Goal: Information Seeking & Learning: Learn about a topic

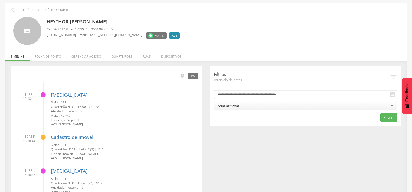
scroll to position [26, 0]
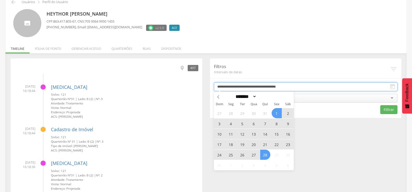
click at [234, 87] on input "**********" at bounding box center [306, 86] width 184 height 9
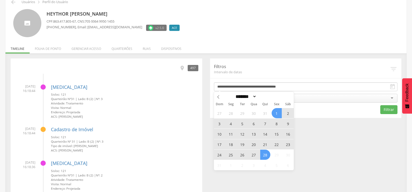
click at [239, 154] on span "26" at bounding box center [242, 155] width 10 height 10
type input "**********"
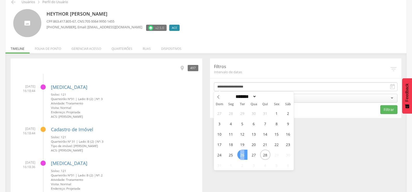
click at [239, 154] on span "26" at bounding box center [242, 155] width 10 height 10
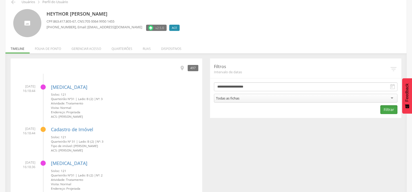
click at [388, 106] on button "Filtrar" at bounding box center [388, 109] width 17 height 9
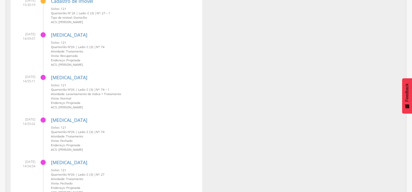
scroll to position [519, 0]
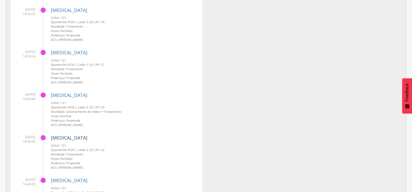
click at [56, 138] on link "[MEDICAL_DATA]" at bounding box center [69, 138] width 36 height 6
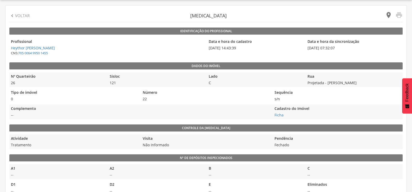
click at [385, 12] on icon "" at bounding box center [388, 14] width 7 height 7
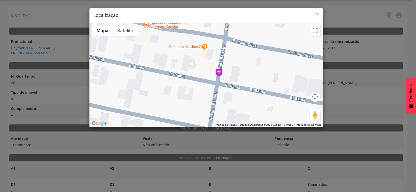
click at [318, 14] on span "×" at bounding box center [317, 13] width 3 height 7
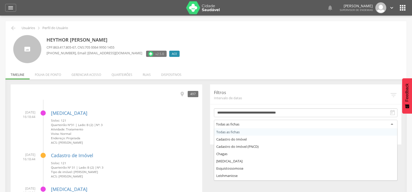
click at [279, 122] on div "Todas as fichas" at bounding box center [306, 124] width 184 height 9
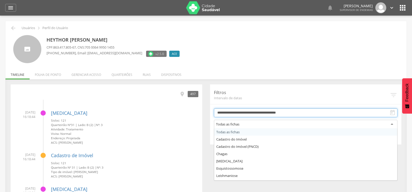
click at [279, 111] on input "**********" at bounding box center [306, 112] width 184 height 9
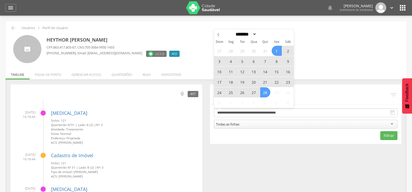
click at [244, 92] on span "26" at bounding box center [242, 92] width 10 height 10
type input "**********"
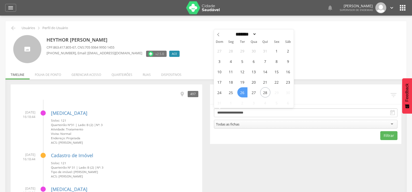
click at [244, 92] on span "26" at bounding box center [242, 92] width 10 height 10
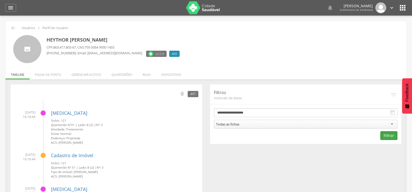
click at [392, 140] on button "Filtrar" at bounding box center [388, 135] width 17 height 9
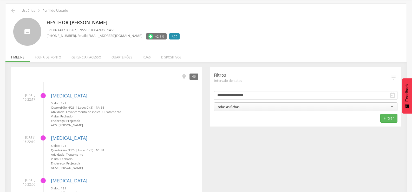
scroll to position [26, 0]
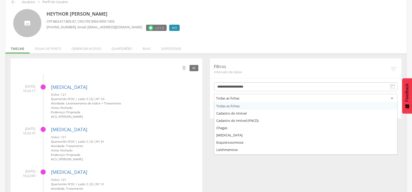
click at [220, 95] on div "Todas as fichas" at bounding box center [306, 98] width 184 height 9
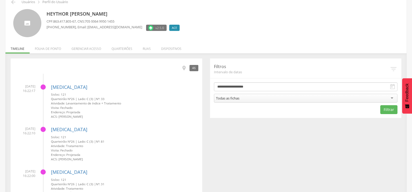
click at [195, 98] on small "Quarteirão Nº 26 | Lado: C (3) | Nº: 33" at bounding box center [124, 99] width 147 height 4
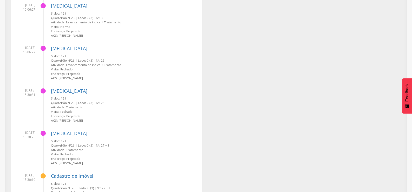
scroll to position [173, 0]
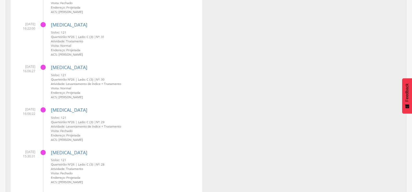
drag, startPoint x: 109, startPoint y: 166, endPoint x: 126, endPoint y: 68, distance: 99.6
click at [159, 105] on div "Dengue Sisloc: 121 Quarteirão Nº 26 | Lado: C (3) | Nº: 29 Atividade: Levantame…" at bounding box center [124, 122] width 147 height 39
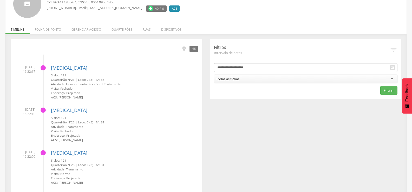
scroll to position [0, 0]
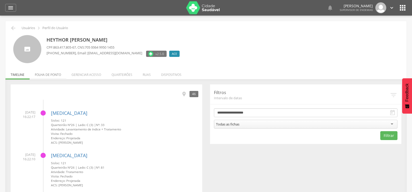
click at [54, 74] on li "Folha de ponto" at bounding box center [48, 73] width 37 height 12
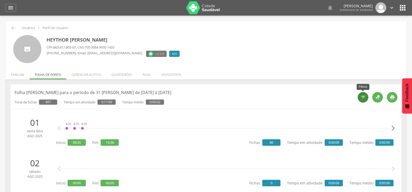
click at [365, 96] on icon "" at bounding box center [362, 97] width 5 height 5
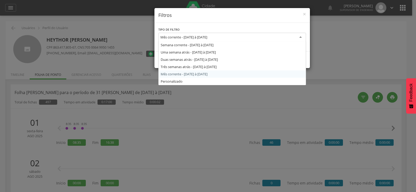
click at [207, 37] on div "Mês corrente - 01/08/2025 à 31/08/2025" at bounding box center [183, 37] width 47 height 5
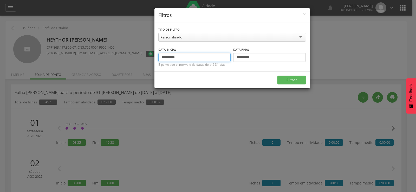
click at [165, 58] on input "**********" at bounding box center [194, 57] width 72 height 9
type input "**********"
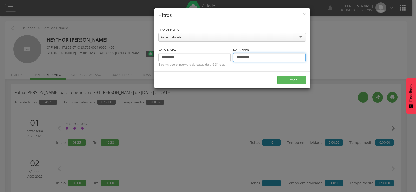
click at [239, 56] on input "**********" at bounding box center [269, 57] width 72 height 9
click at [240, 58] on input "**********" at bounding box center [269, 57] width 72 height 9
type input "**********"
click at [277, 76] on button "Filtrar" at bounding box center [291, 80] width 29 height 9
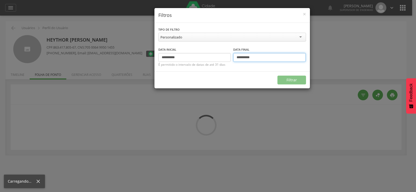
type input "**********"
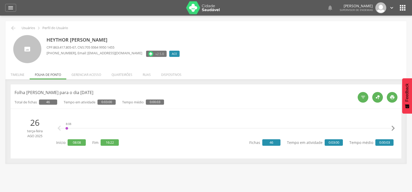
click at [392, 128] on icon "" at bounding box center [393, 128] width 10 height 10
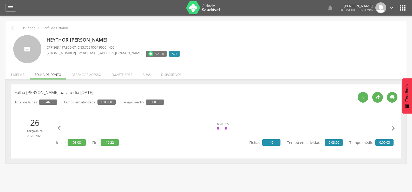
click at [392, 128] on icon "" at bounding box center [393, 128] width 10 height 10
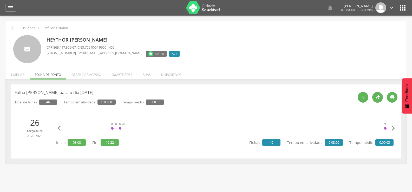
click at [392, 128] on icon "" at bounding box center [393, 128] width 10 height 10
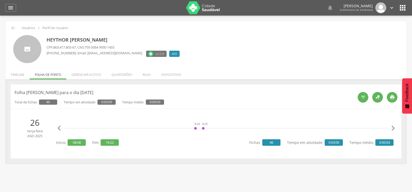
click at [392, 128] on icon "" at bounding box center [393, 128] width 10 height 10
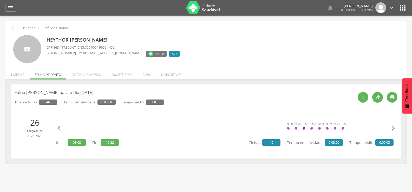
click at [392, 128] on icon "" at bounding box center [393, 128] width 10 height 10
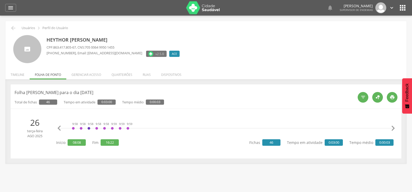
click at [392, 128] on icon "" at bounding box center [393, 128] width 10 height 10
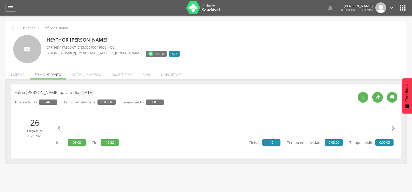
click at [392, 128] on icon "" at bounding box center [393, 128] width 10 height 10
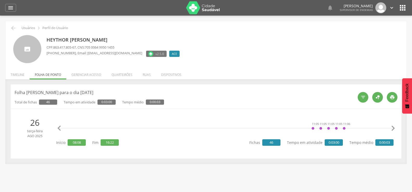
click at [392, 128] on icon "" at bounding box center [393, 128] width 10 height 10
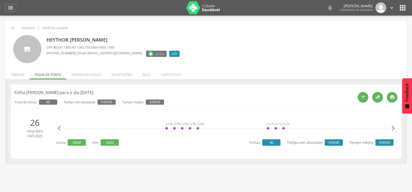
click at [392, 128] on icon "" at bounding box center [393, 128] width 10 height 10
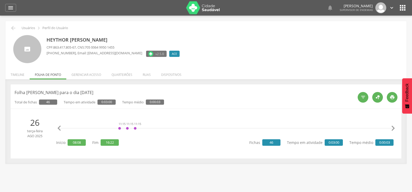
click at [392, 128] on icon "" at bounding box center [393, 128] width 10 height 10
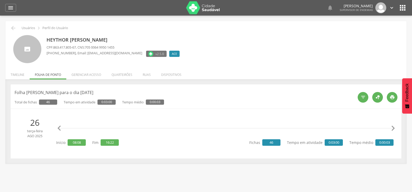
click at [392, 128] on icon "" at bounding box center [393, 128] width 10 height 10
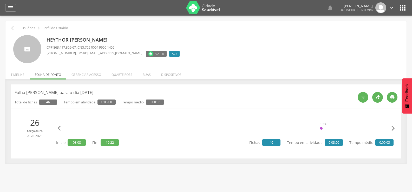
click at [392, 128] on icon "" at bounding box center [393, 128] width 10 height 10
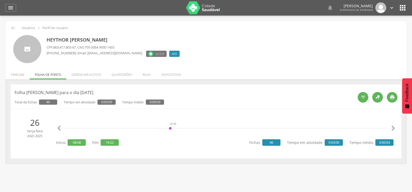
click at [392, 128] on icon "" at bounding box center [393, 128] width 10 height 10
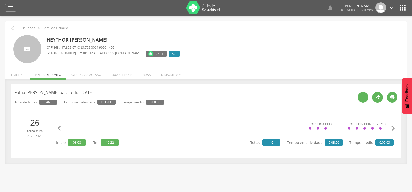
click at [392, 128] on icon "" at bounding box center [393, 128] width 10 height 10
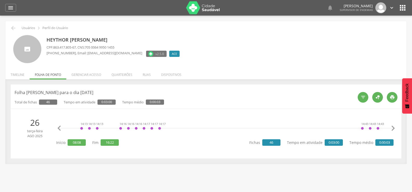
click at [392, 128] on icon "" at bounding box center [393, 128] width 10 height 10
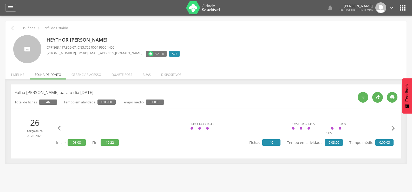
click at [392, 128] on icon "" at bounding box center [393, 128] width 10 height 10
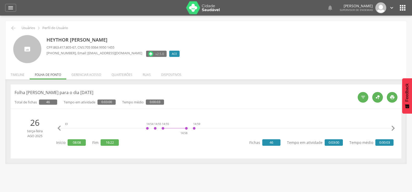
click at [392, 128] on icon "" at bounding box center [393, 128] width 10 height 10
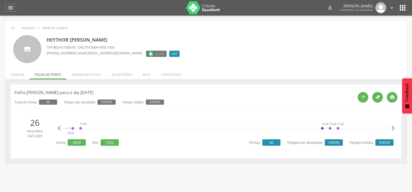
click at [392, 128] on icon "" at bounding box center [393, 128] width 10 height 10
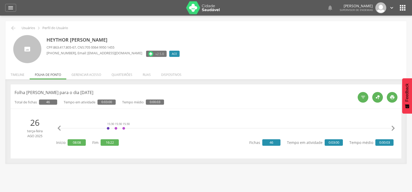
click at [392, 128] on icon "" at bounding box center [393, 128] width 10 height 10
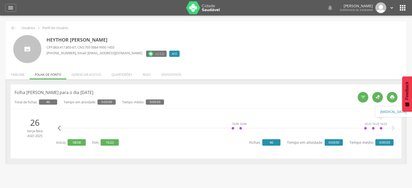
click at [382, 111] on link "[MEDICAL_DATA]" at bounding box center [395, 112] width 31 height 6
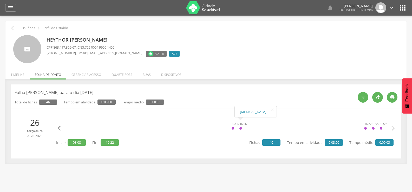
click at [61, 128] on icon "" at bounding box center [59, 128] width 10 height 10
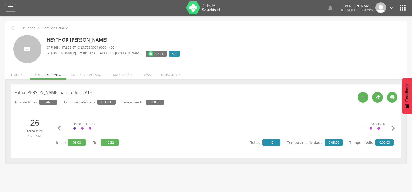
click at [61, 128] on icon "" at bounding box center [59, 128] width 10 height 10
click at [157, 111] on link "Cadastro do imóvel (PNCD)" at bounding box center [173, 112] width 47 height 6
click at [56, 128] on icon "" at bounding box center [59, 128] width 10 height 10
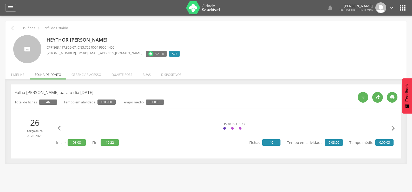
click at [56, 128] on icon "" at bounding box center [59, 128] width 10 height 10
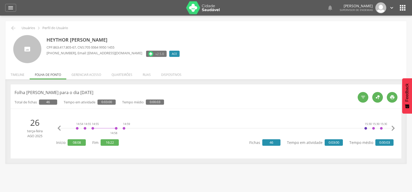
click at [56, 128] on icon "" at bounding box center [59, 128] width 10 height 10
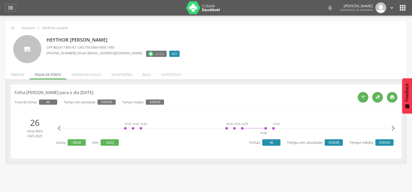
click at [56, 128] on icon "" at bounding box center [59, 128] width 10 height 10
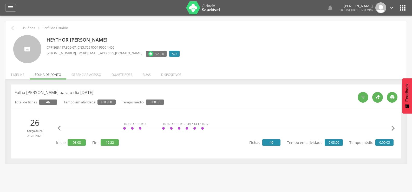
click at [56, 128] on icon "" at bounding box center [59, 128] width 10 height 10
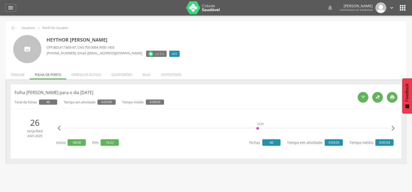
click at [56, 128] on icon "" at bounding box center [59, 128] width 10 height 10
click at [58, 127] on icon "" at bounding box center [59, 128] width 10 height 10
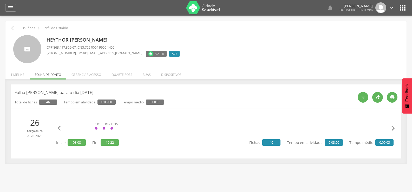
click at [58, 127] on icon "" at bounding box center [59, 128] width 10 height 10
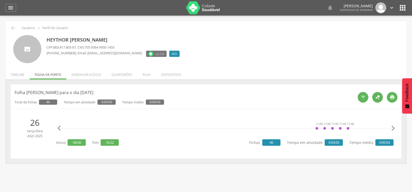
click at [58, 127] on icon "" at bounding box center [59, 128] width 10 height 10
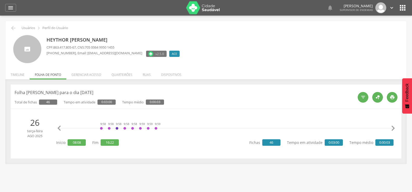
click at [58, 127] on icon "" at bounding box center [59, 128] width 10 height 10
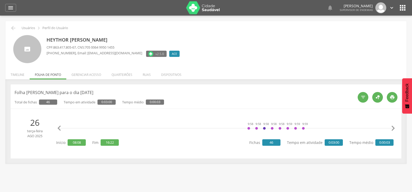
click at [58, 127] on icon "" at bounding box center [59, 128] width 10 height 10
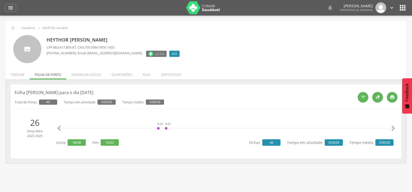
click at [58, 127] on icon "" at bounding box center [59, 128] width 10 height 10
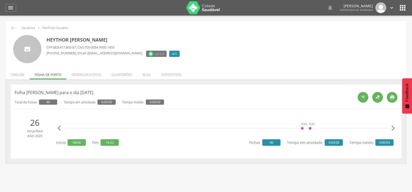
click at [58, 127] on icon "" at bounding box center [59, 128] width 10 height 10
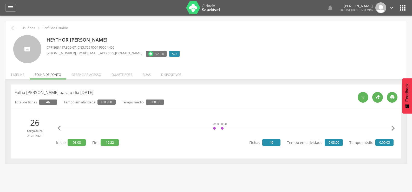
click at [58, 127] on icon "" at bounding box center [59, 128] width 10 height 10
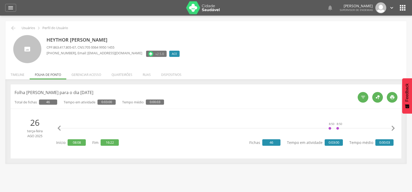
click at [58, 127] on icon "" at bounding box center [59, 128] width 10 height 10
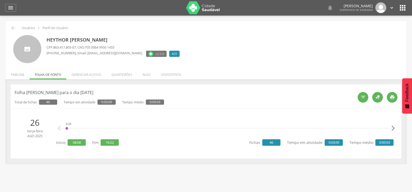
click at [58, 127] on icon "" at bounding box center [59, 128] width 10 height 10
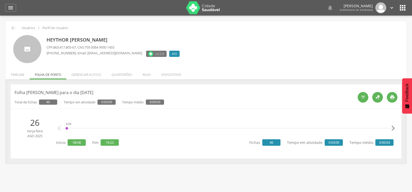
click at [58, 127] on icon "" at bounding box center [59, 128] width 10 height 10
drag, startPoint x: 54, startPoint y: 102, endPoint x: 43, endPoint y: 103, distance: 10.5
click at [43, 103] on span "46" at bounding box center [48, 101] width 18 height 5
click at [92, 65] on div " Usuários  Perfil do Usuário Heythor Felipe Andrade Gomes CPF: 863.417.805-67…" at bounding box center [205, 92] width 401 height 143
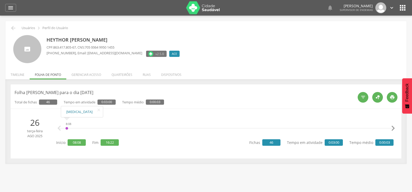
click at [73, 113] on link "[MEDICAL_DATA]" at bounding box center [81, 112] width 31 height 6
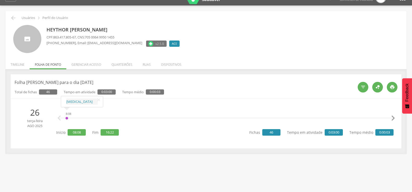
scroll to position [16, 0]
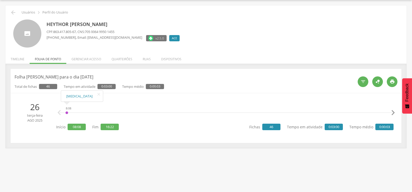
click at [59, 112] on icon "" at bounding box center [59, 113] width 10 height 10
click at [392, 110] on icon "" at bounding box center [393, 113] width 10 height 10
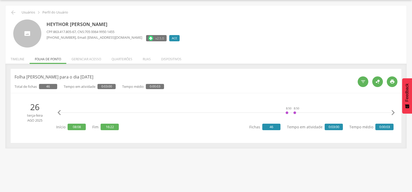
click at [392, 110] on icon "" at bounding box center [393, 113] width 10 height 10
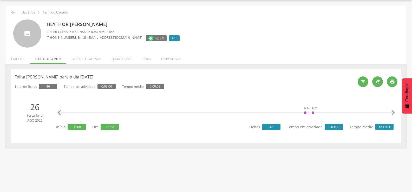
click at [392, 110] on icon "" at bounding box center [393, 113] width 10 height 10
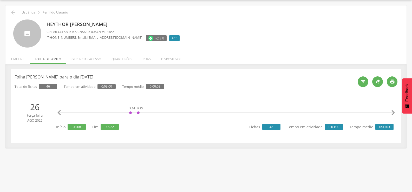
click at [392, 110] on icon "" at bounding box center [393, 113] width 10 height 10
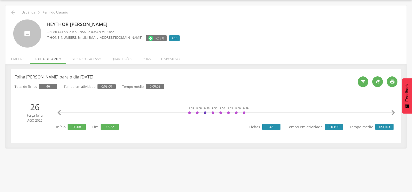
scroll to position [0, 751]
click at [196, 112] on div "9:58" at bounding box center [196, 113] width 3 height 16
click at [392, 112] on icon "" at bounding box center [393, 113] width 10 height 10
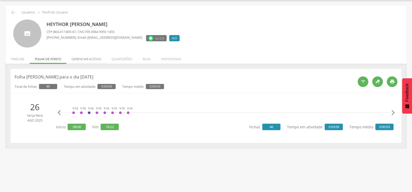
click at [95, 60] on li "Gerenciar acesso" at bounding box center [86, 58] width 40 height 12
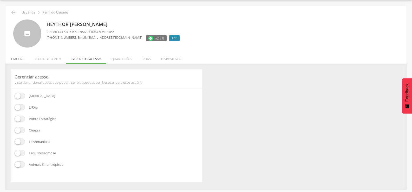
click at [24, 57] on li "Timeline" at bounding box center [17, 58] width 24 height 12
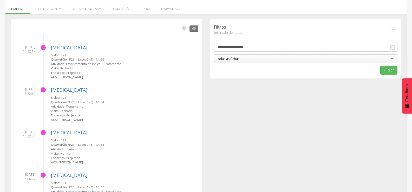
scroll to position [68, 0]
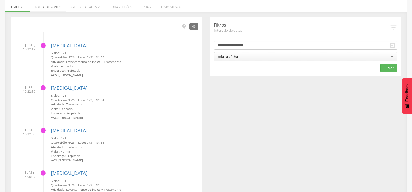
click at [53, 8] on li "Folha de ponto" at bounding box center [48, 6] width 37 height 12
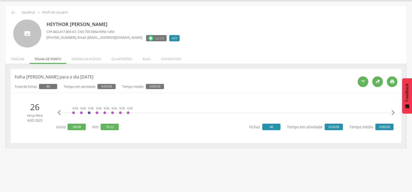
scroll to position [16, 0]
click at [58, 114] on icon "" at bounding box center [59, 113] width 10 height 10
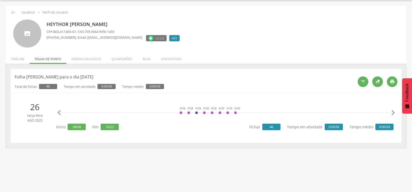
click at [58, 114] on icon "" at bounding box center [59, 113] width 10 height 10
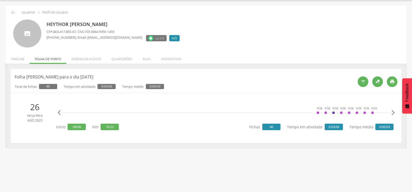
click at [58, 114] on icon "" at bounding box center [59, 113] width 10 height 10
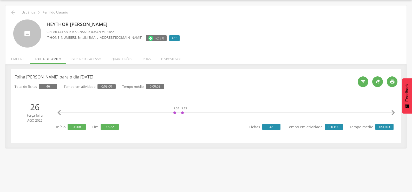
click at [58, 114] on icon "" at bounding box center [59, 113] width 10 height 10
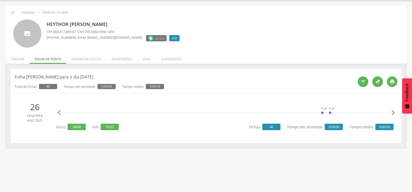
click at [58, 114] on icon "" at bounding box center [59, 113] width 10 height 10
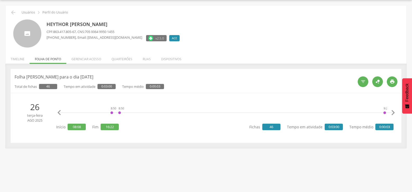
click at [58, 114] on icon "" at bounding box center [59, 113] width 10 height 10
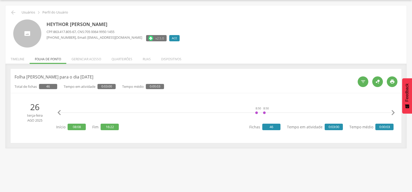
click at [58, 114] on icon "" at bounding box center [59, 113] width 10 height 10
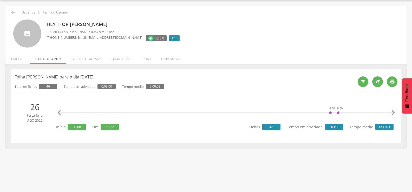
scroll to position [0, 10]
click at [58, 114] on icon "" at bounding box center [59, 113] width 10 height 10
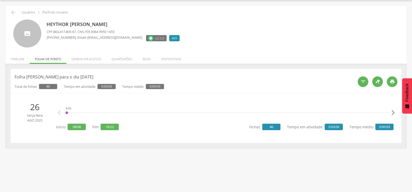
click at [58, 114] on icon "" at bounding box center [59, 113] width 10 height 10
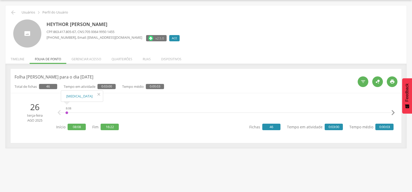
click at [96, 93] on icon "" at bounding box center [99, 94] width 8 height 7
click at [73, 96] on link "[MEDICAL_DATA]" at bounding box center [81, 96] width 31 height 6
click at [392, 113] on icon "" at bounding box center [393, 113] width 10 height 10
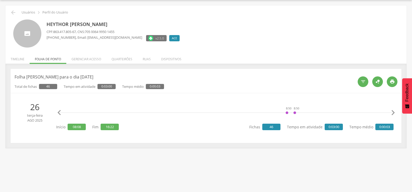
click at [392, 113] on icon "" at bounding box center [393, 113] width 10 height 10
click at [395, 114] on icon "" at bounding box center [393, 113] width 10 height 10
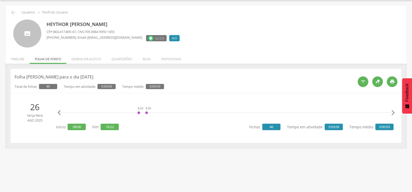
click at [395, 114] on icon "" at bounding box center [393, 113] width 10 height 10
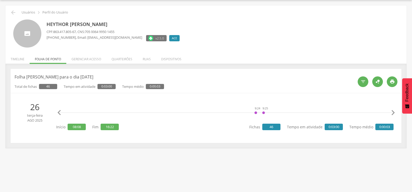
click at [395, 114] on icon "" at bounding box center [393, 113] width 10 height 10
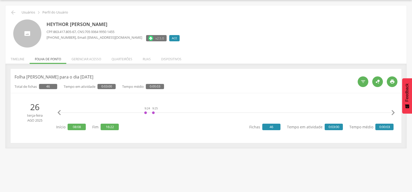
click at [395, 114] on icon "" at bounding box center [393, 113] width 10 height 10
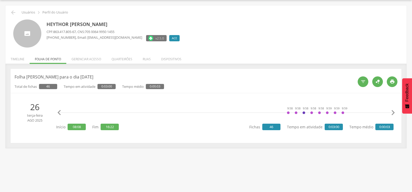
click at [395, 114] on icon "" at bounding box center [393, 113] width 10 height 10
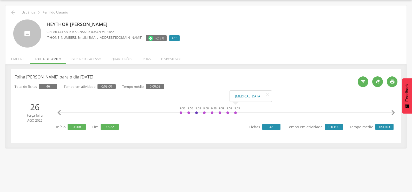
click at [395, 114] on icon "" at bounding box center [393, 113] width 10 height 10
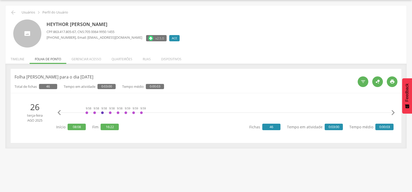
click at [395, 114] on icon "" at bounding box center [393, 113] width 10 height 10
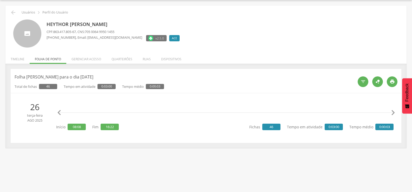
click at [395, 114] on icon "" at bounding box center [393, 113] width 10 height 10
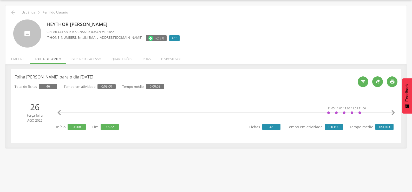
click at [395, 114] on icon "" at bounding box center [393, 113] width 10 height 10
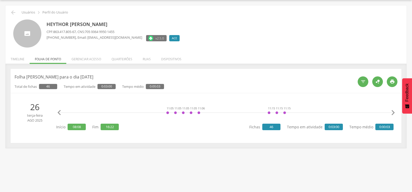
click at [395, 114] on icon "" at bounding box center [393, 113] width 10 height 10
click at [392, 110] on icon "" at bounding box center [393, 113] width 10 height 10
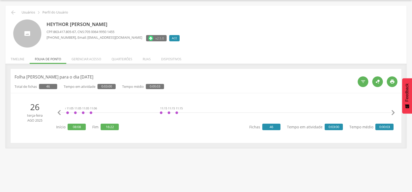
click at [392, 110] on icon "" at bounding box center [393, 113] width 10 height 10
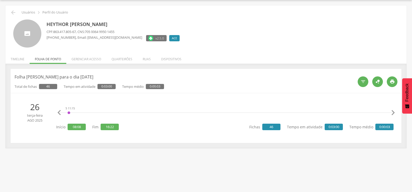
click at [392, 110] on icon "" at bounding box center [393, 113] width 10 height 10
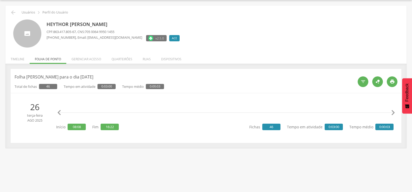
click at [392, 110] on icon "" at bounding box center [393, 113] width 10 height 10
click at [396, 112] on icon "" at bounding box center [393, 113] width 10 height 10
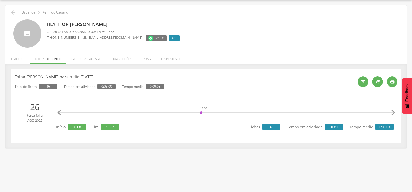
click at [396, 112] on icon "" at bounding box center [393, 113] width 10 height 10
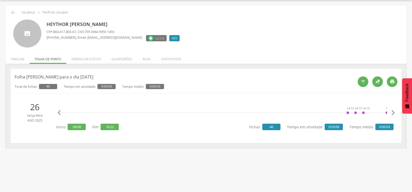
click at [396, 112] on icon "" at bounding box center [393, 113] width 10 height 10
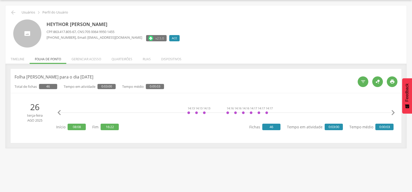
click at [396, 112] on icon "" at bounding box center [393, 113] width 10 height 10
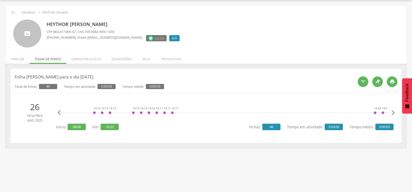
click at [396, 112] on icon "" at bounding box center [393, 113] width 10 height 10
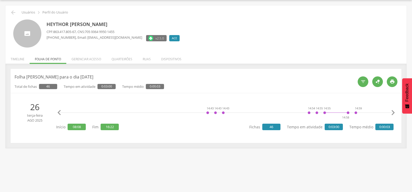
click at [396, 112] on icon "" at bounding box center [393, 113] width 10 height 10
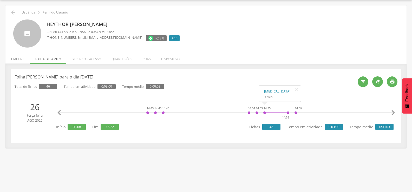
click at [11, 62] on li "Timeline" at bounding box center [17, 58] width 24 height 12
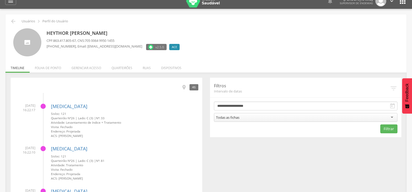
scroll to position [0, 0]
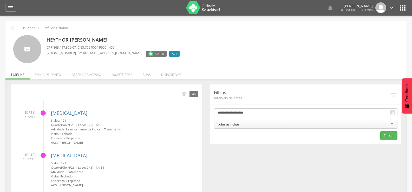
click at [400, 8] on icon "" at bounding box center [402, 8] width 8 height 8
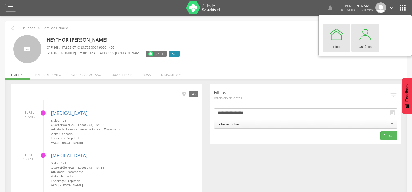
click at [370, 43] on div "Usuários" at bounding box center [364, 45] width 13 height 7
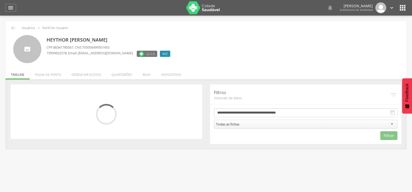
select select "*"
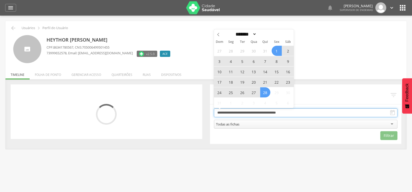
click at [280, 115] on input "**********" at bounding box center [306, 112] width 184 height 9
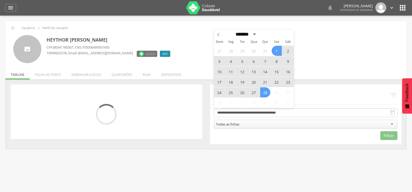
click at [241, 92] on span "26" at bounding box center [242, 92] width 10 height 10
type input "**********"
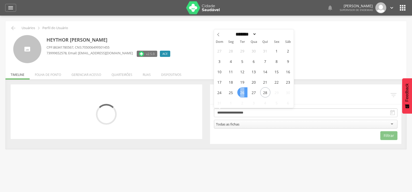
click at [241, 92] on span "26" at bounding box center [242, 92] width 10 height 10
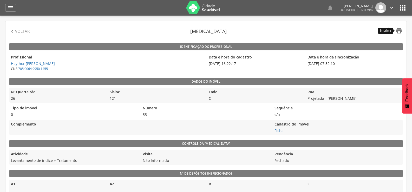
click at [397, 30] on icon "" at bounding box center [398, 30] width 7 height 7
click at [391, 28] on icon "" at bounding box center [388, 30] width 7 height 7
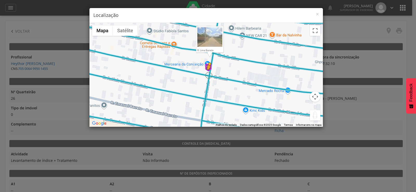
drag, startPoint x: 313, startPoint y: 119, endPoint x: 208, endPoint y: 75, distance: 114.1
click at [208, 75] on div "Pressione as teclas Alt + Enter para ativar o recurso de arrastar com o teclado…" at bounding box center [205, 75] width 233 height 104
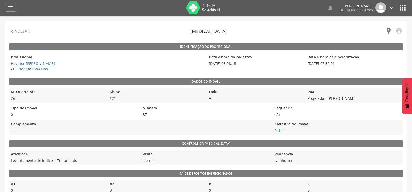
click at [387, 32] on icon "" at bounding box center [388, 30] width 7 height 7
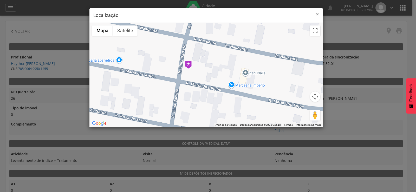
click at [316, 13] on span "×" at bounding box center [317, 13] width 3 height 7
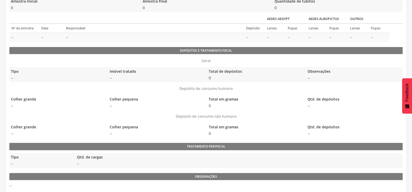
scroll to position [245, 0]
